Goal: Task Accomplishment & Management: Use online tool/utility

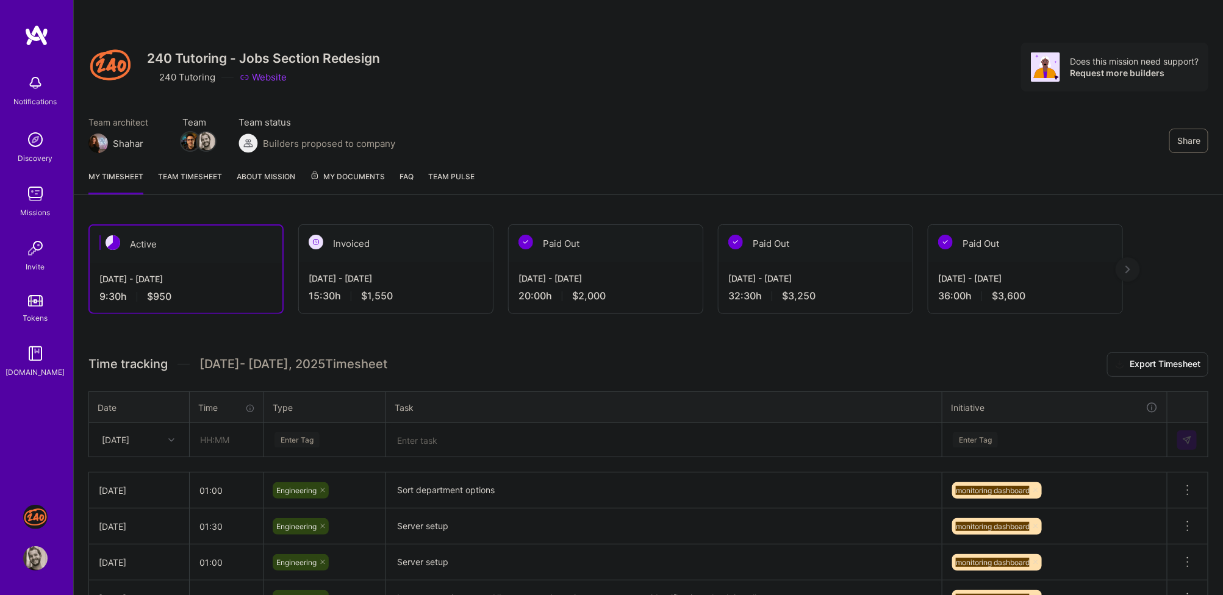
scroll to position [66, 0]
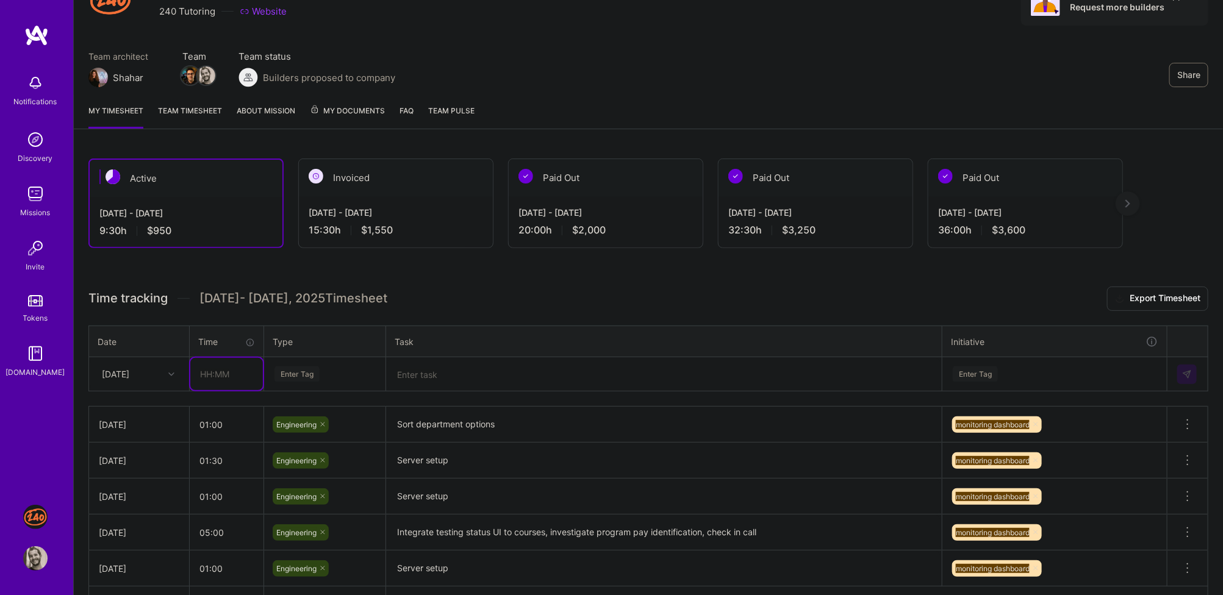
click at [232, 367] on input "text" at bounding box center [226, 374] width 73 height 32
click at [15, 191] on link "Missions" at bounding box center [36, 200] width 76 height 37
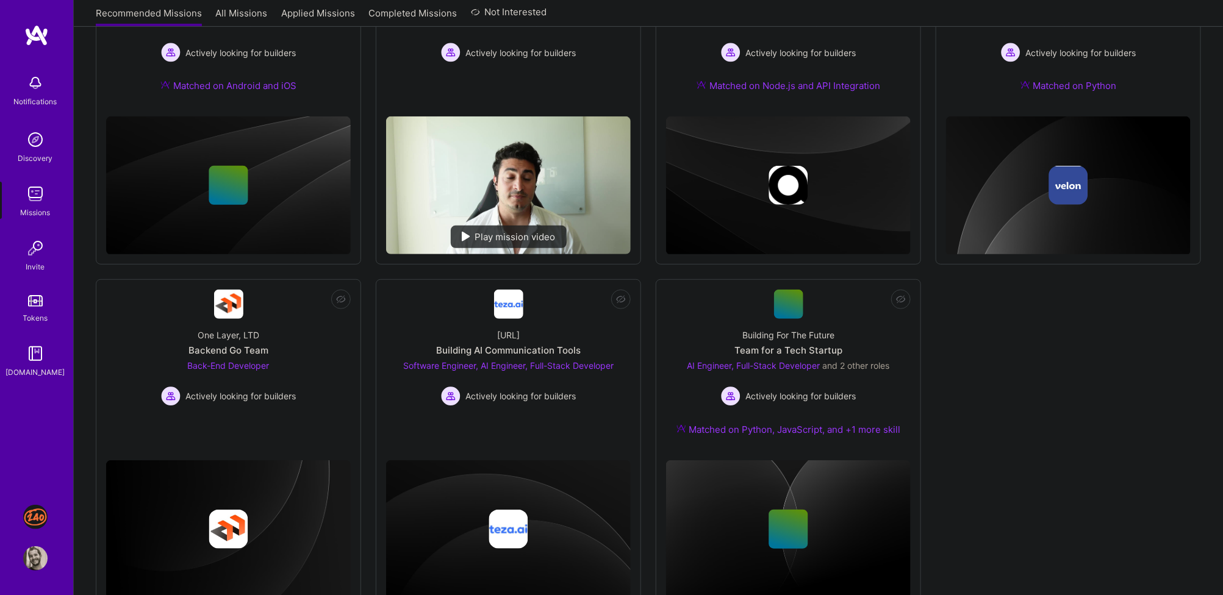
scroll to position [311, 0]
